Goal: Task Accomplishment & Management: Manage account settings

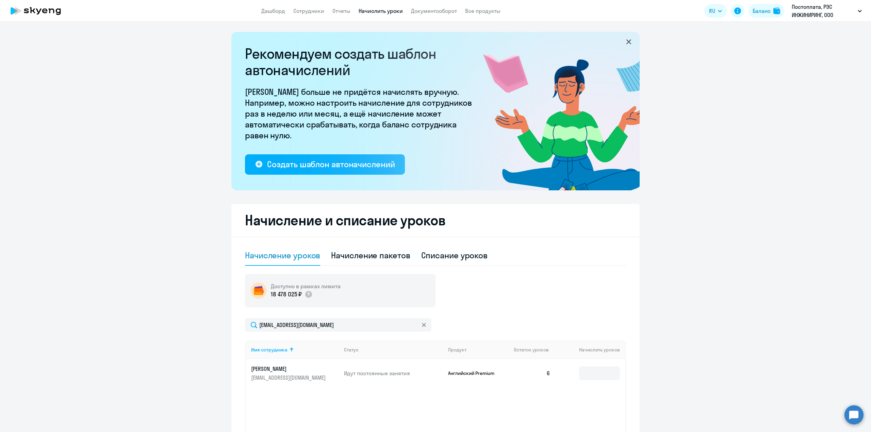
select select "10"
click at [348, 11] on link "Отчеты" at bounding box center [341, 10] width 18 height 7
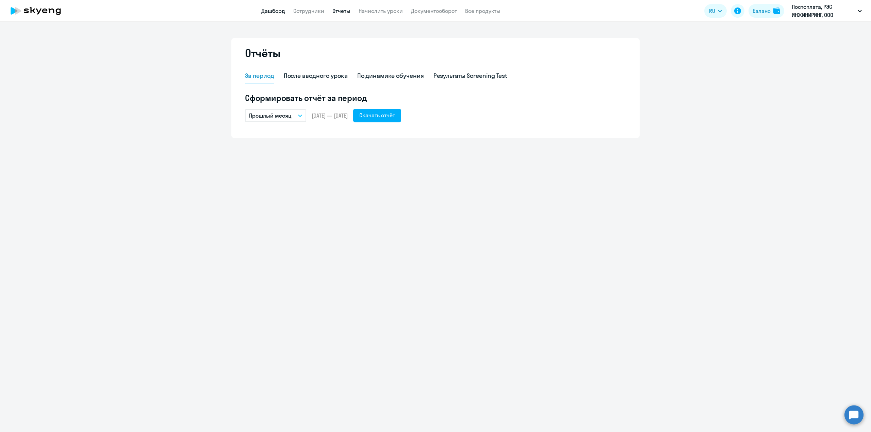
click at [273, 11] on link "Дашборд" at bounding box center [273, 10] width 24 height 7
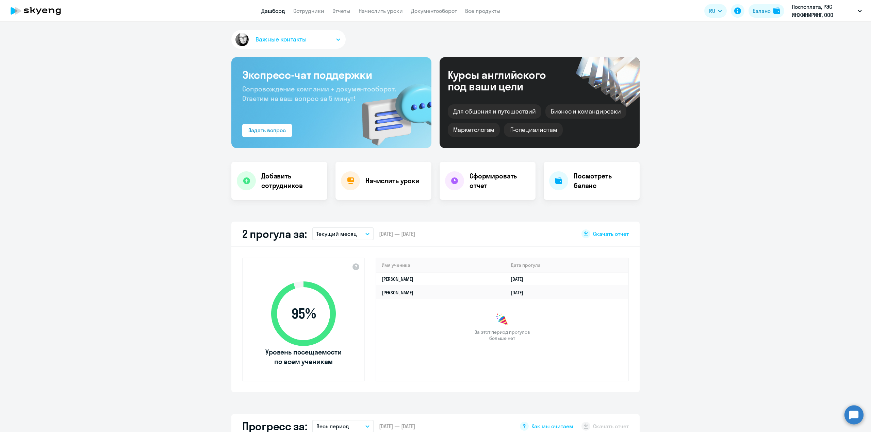
select select "30"
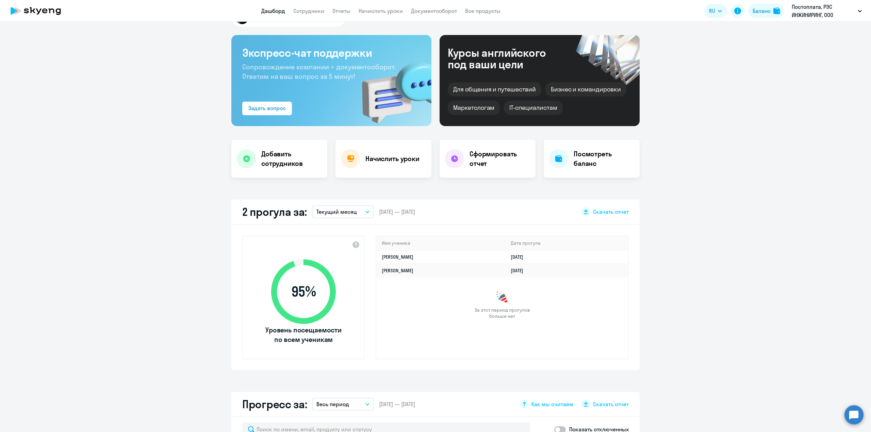
scroll to position [34, 0]
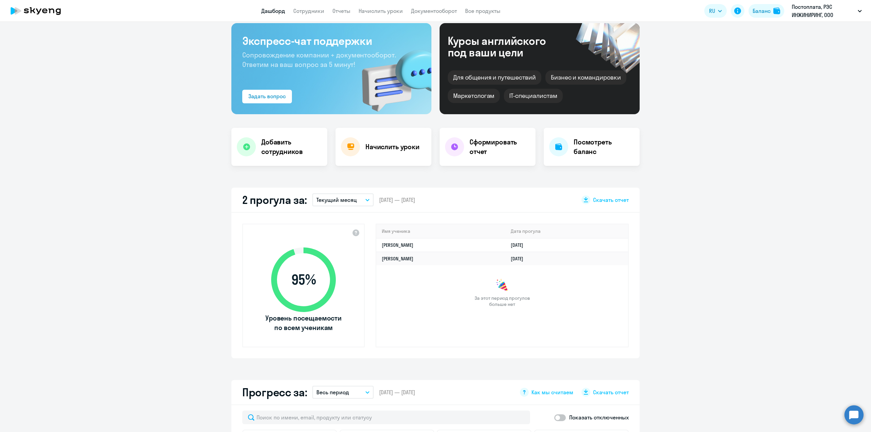
click at [365, 203] on button "Текущий месяц" at bounding box center [342, 200] width 61 height 13
click at [351, 235] on li "Прошлый месяц" at bounding box center [342, 236] width 61 height 17
click at [371, 205] on button "Прошлый месяц" at bounding box center [349, 200] width 61 height 13
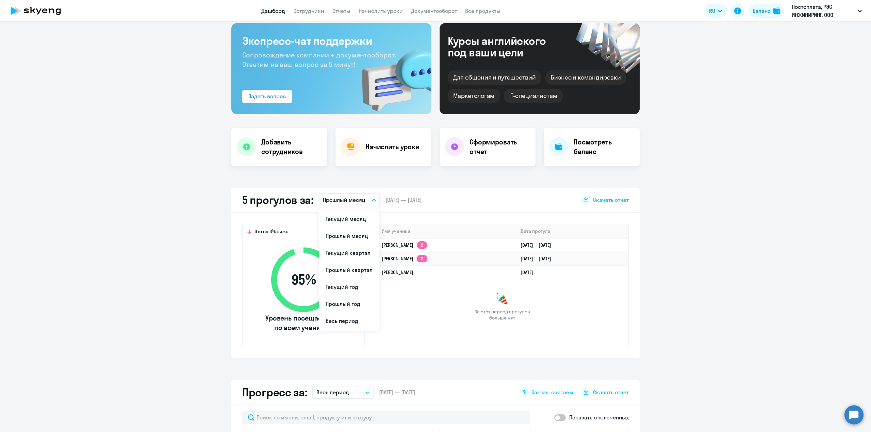
drag, startPoint x: 759, startPoint y: 240, endPoint x: 680, endPoint y: 232, distance: 79.4
click at [759, 240] on app-truancy-attendance-dashboard "5 прогулов за: Прошлый месяц Текущий месяц Прошлый месяц Текущий квартал [GEOGR…" at bounding box center [435, 273] width 871 height 171
click at [369, 202] on button "Прошлый месяц" at bounding box center [349, 200] width 61 height 13
click at [344, 272] on li "Прошлый квартал" at bounding box center [349, 270] width 61 height 17
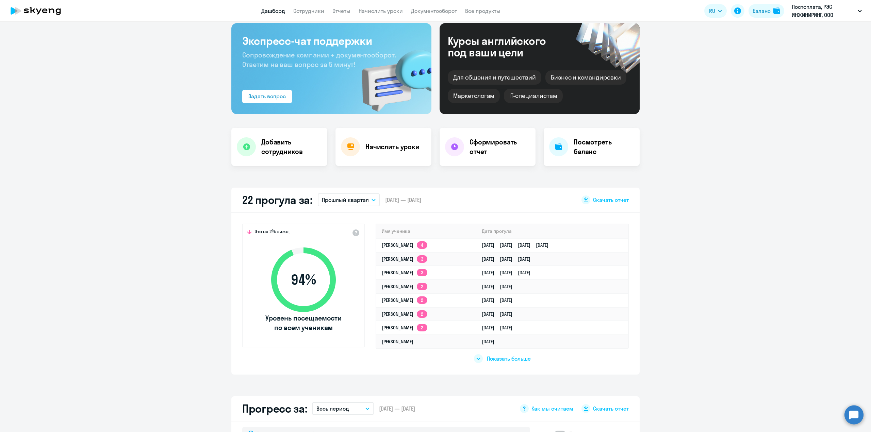
click at [371, 201] on icon "button" at bounding box center [373, 200] width 4 height 2
click at [348, 216] on li "Текущий месяц" at bounding box center [348, 219] width 61 height 17
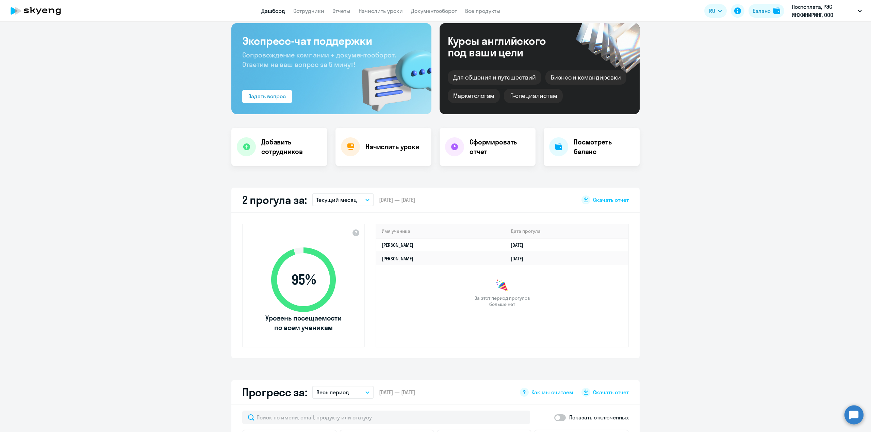
click at [365, 201] on icon "button" at bounding box center [367, 200] width 4 height 2
click at [305, 12] on link "Сотрудники" at bounding box center [308, 10] width 31 height 7
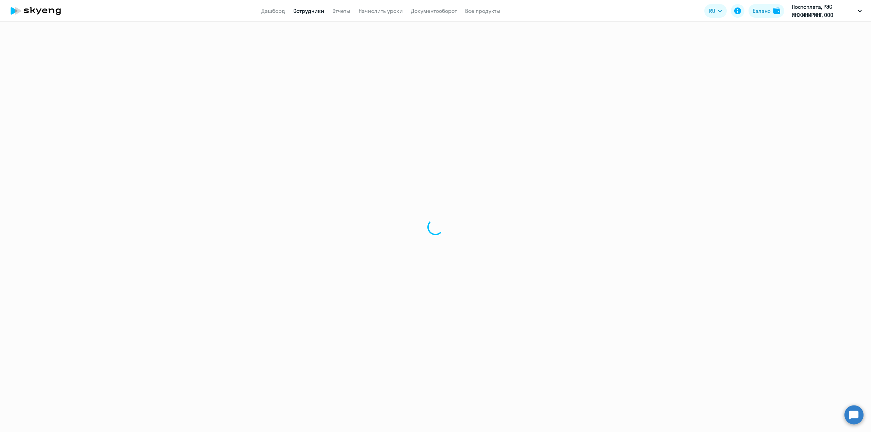
select select "30"
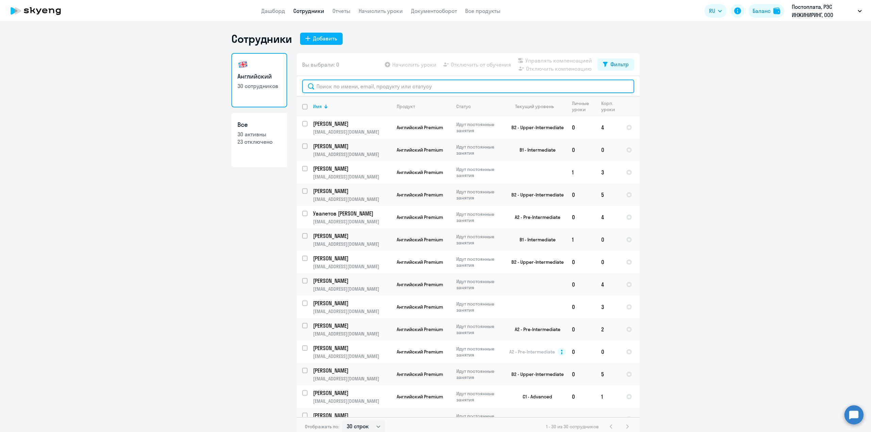
click at [336, 87] on input "text" at bounding box center [468, 87] width 332 height 14
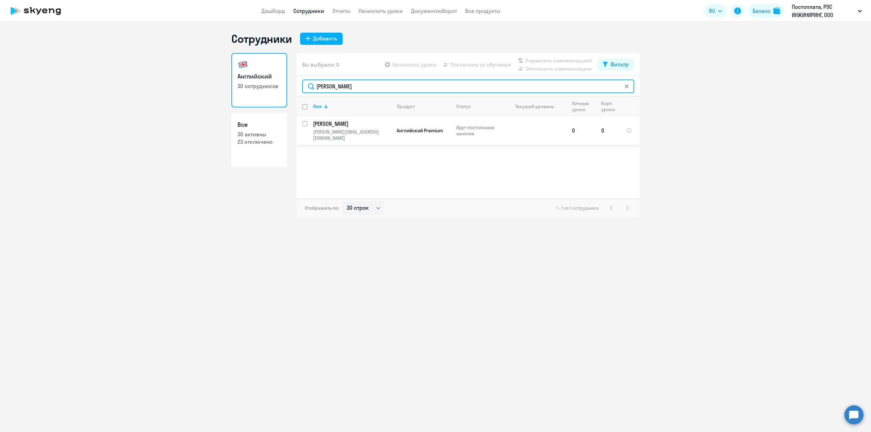
type input "[PERSON_NAME]"
click at [304, 124] on input "select row 42071696" at bounding box center [309, 128] width 14 height 14
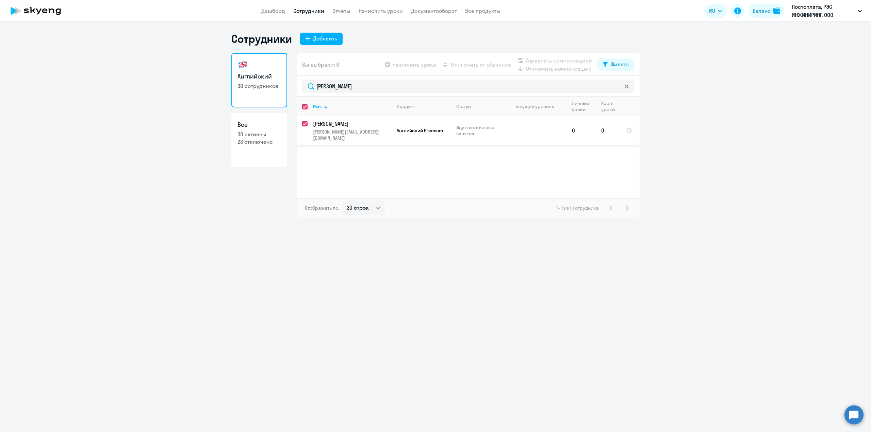
checkbox input "true"
click at [410, 68] on span "Начислить уроки" at bounding box center [414, 65] width 44 height 8
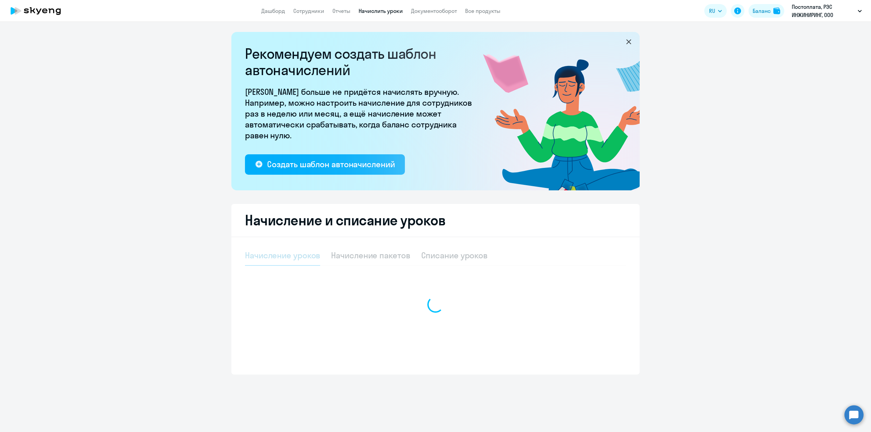
select select "10"
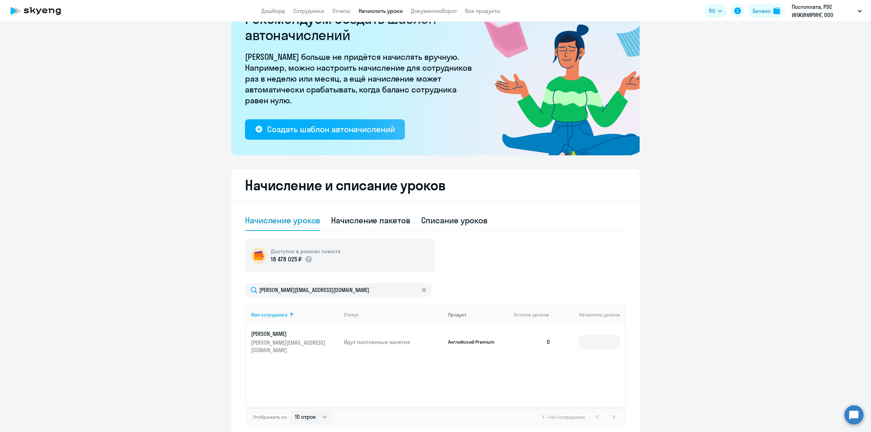
scroll to position [68, 0]
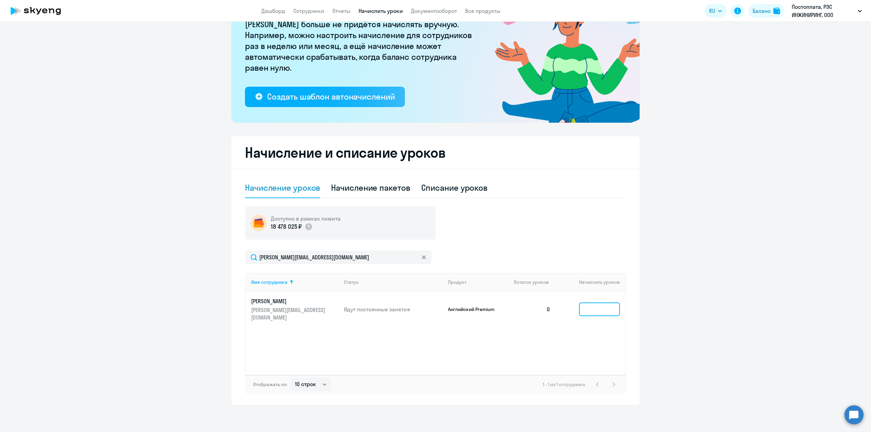
click at [600, 308] on input at bounding box center [599, 310] width 41 height 14
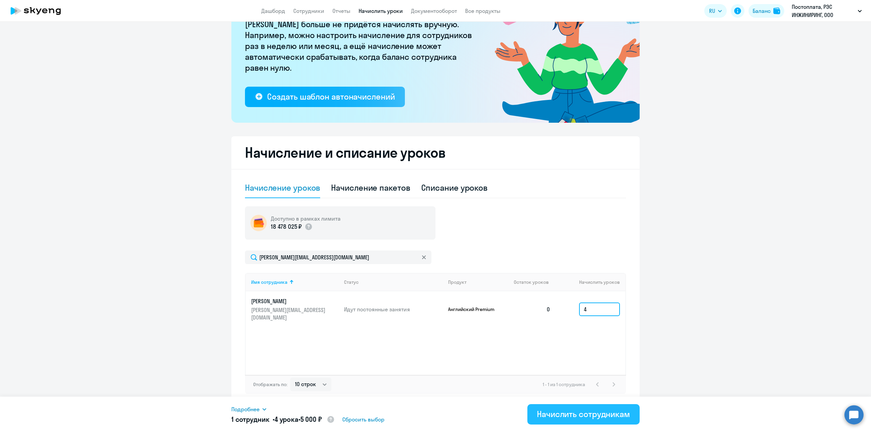
type input "4"
click at [569, 412] on div "Начислить сотрудникам" at bounding box center [583, 414] width 93 height 11
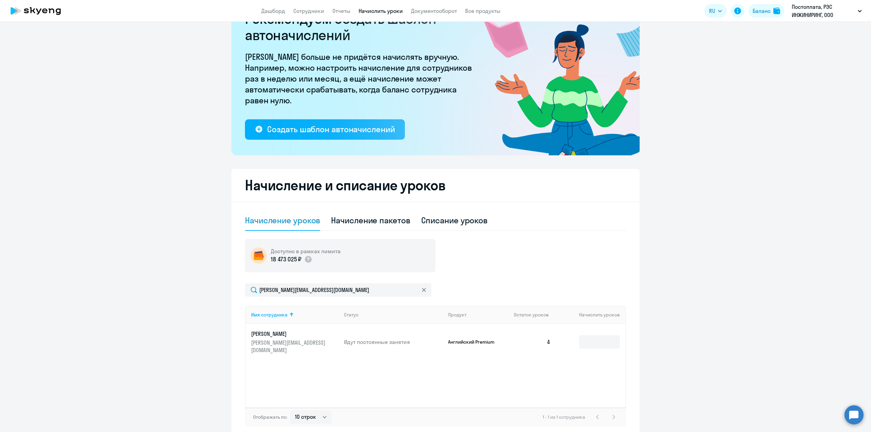
scroll to position [0, 0]
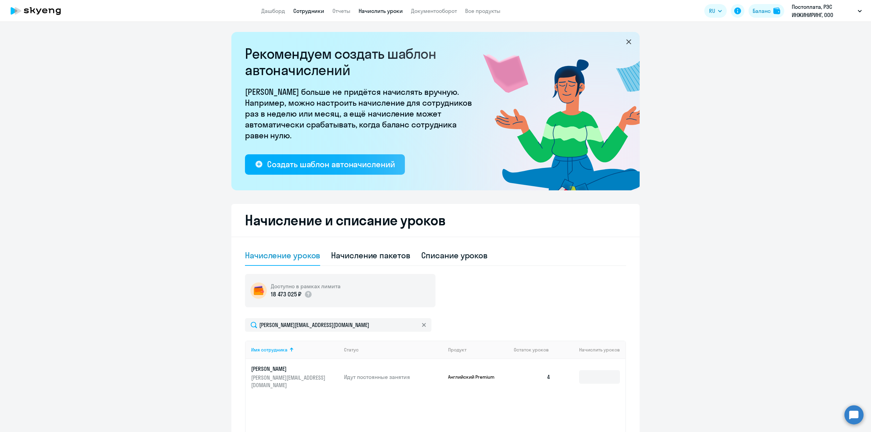
click at [310, 10] on link "Сотрудники" at bounding box center [308, 10] width 31 height 7
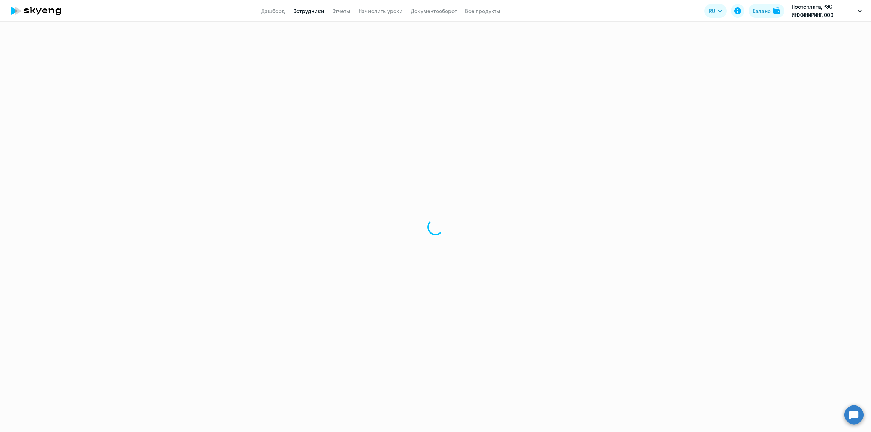
select select "30"
